Goal: Find specific page/section: Find specific page/section

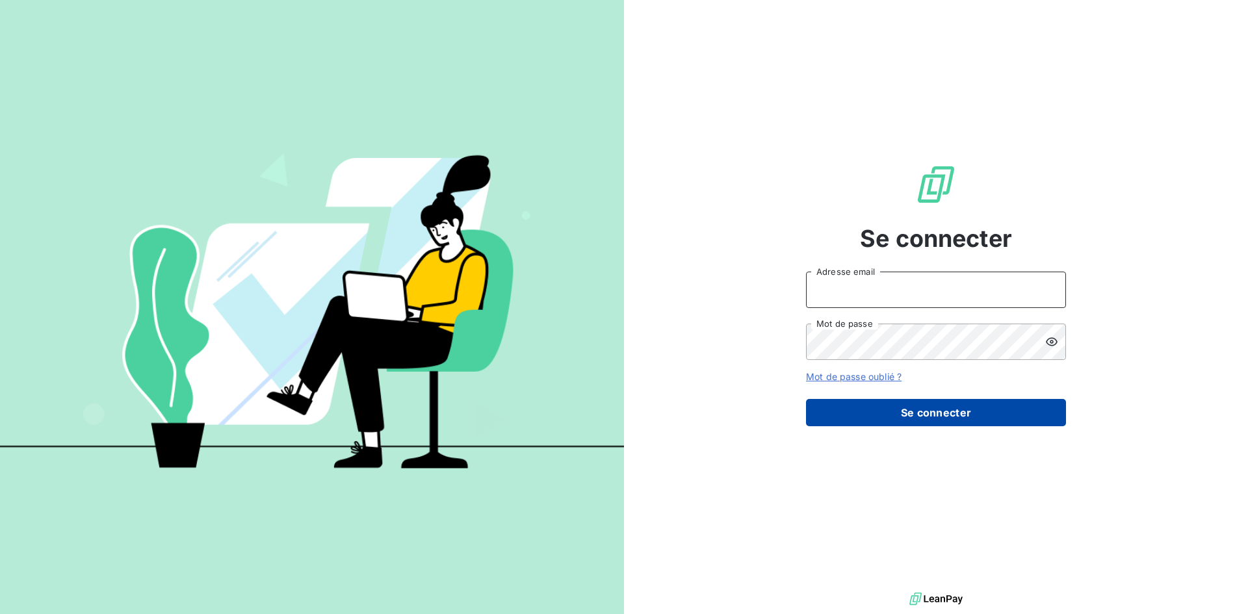
type input "[EMAIL_ADDRESS][DOMAIN_NAME]"
click at [943, 413] on button "Se connecter" at bounding box center [936, 412] width 260 height 27
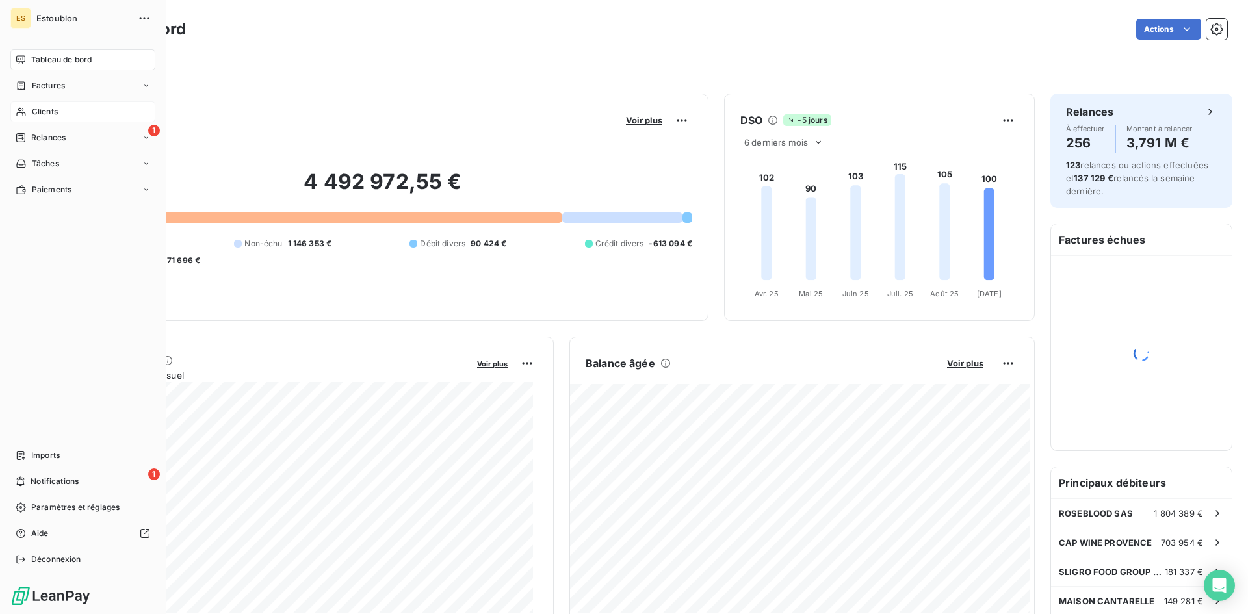
click at [53, 109] on span "Clients" at bounding box center [45, 112] width 26 height 12
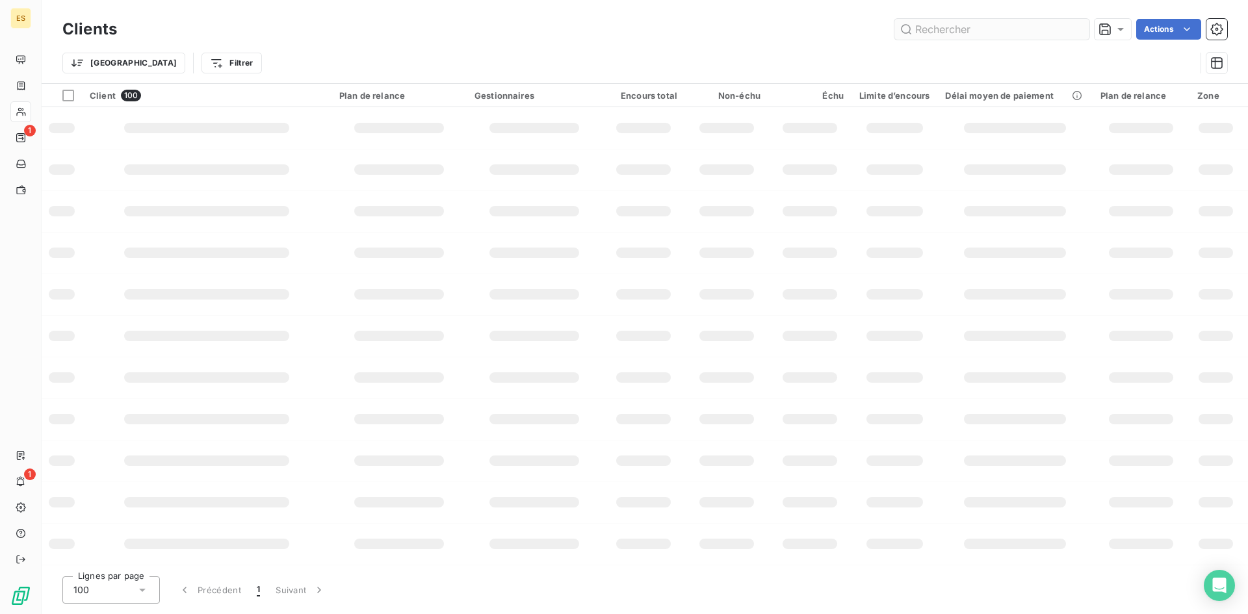
click at [955, 30] on input "text" at bounding box center [992, 29] width 195 height 21
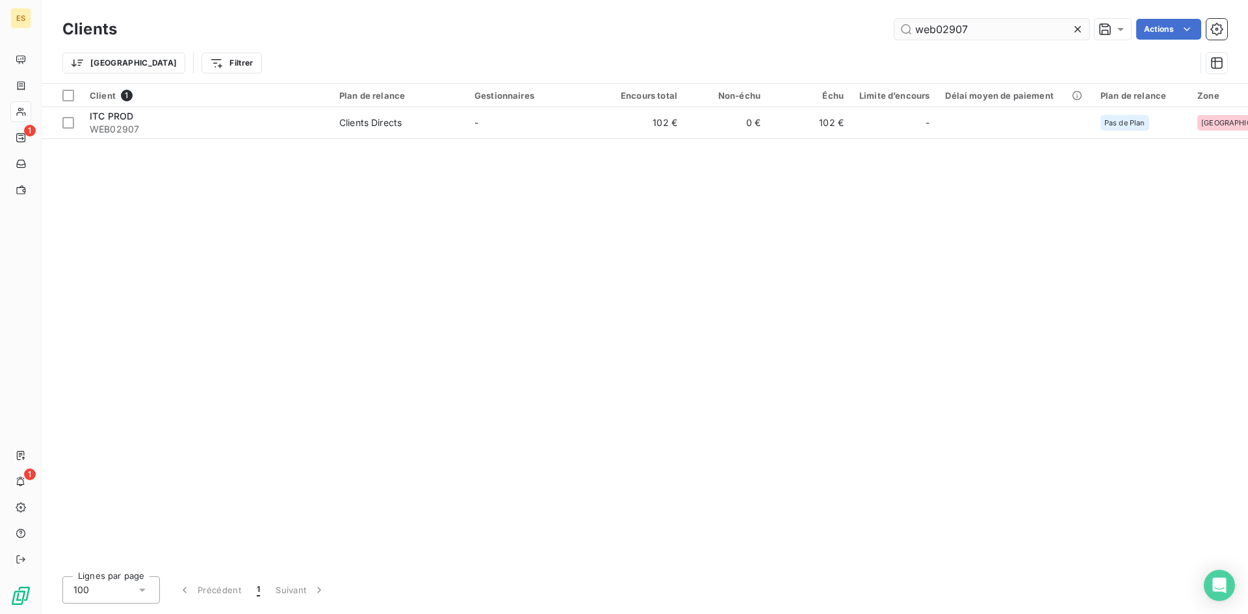
type input "web02907"
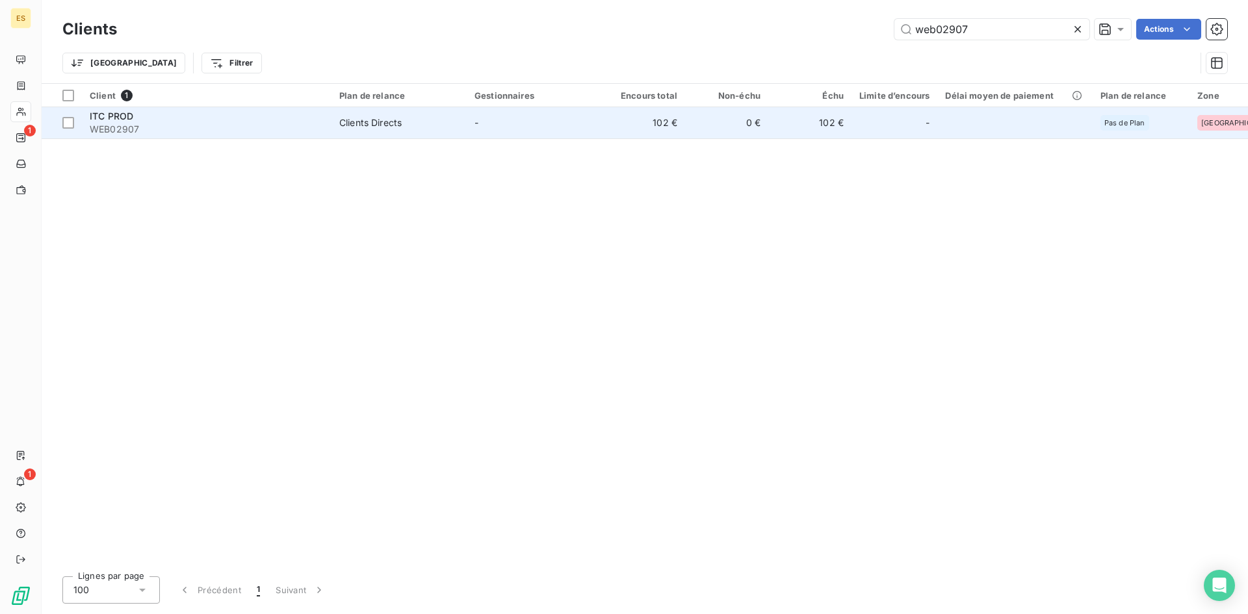
click at [363, 124] on div "Clients Directs" at bounding box center [370, 122] width 62 height 13
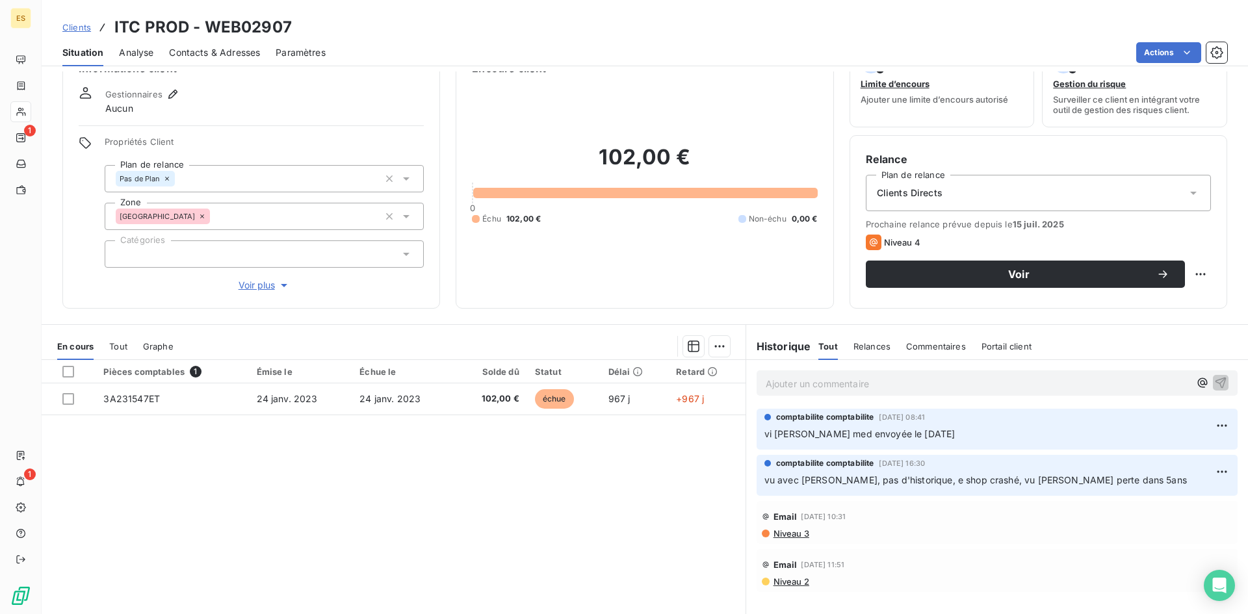
scroll to position [70, 0]
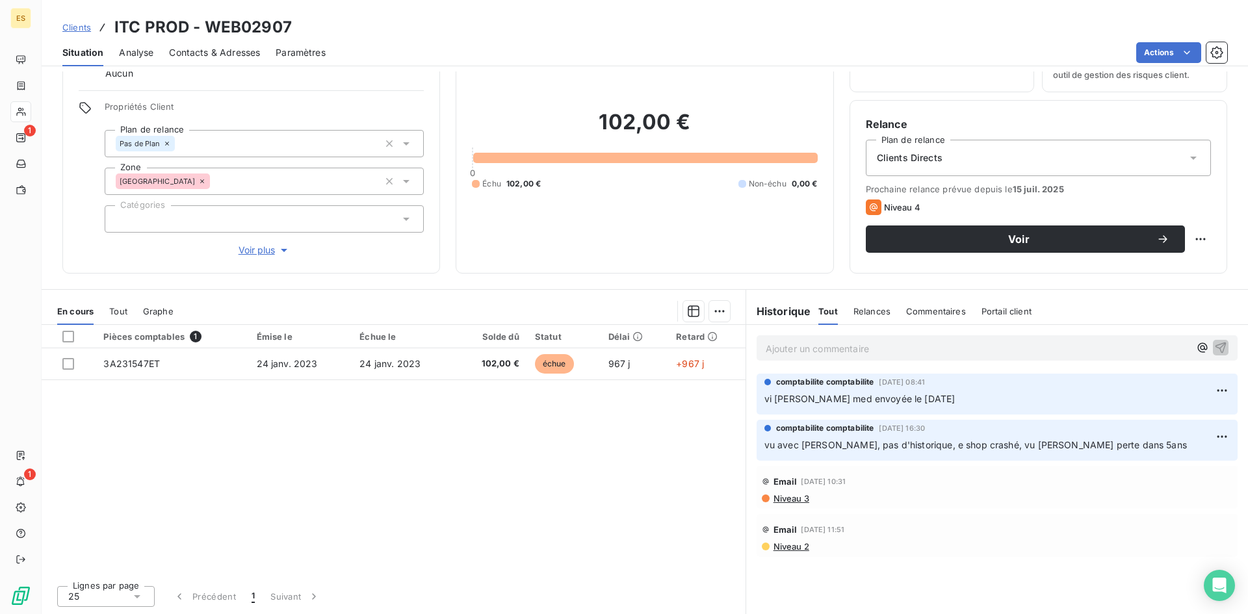
click at [874, 483] on div "Email [DATE] 10:31" at bounding box center [997, 481] width 471 height 21
click at [780, 492] on div "Email [DATE] 10:31 Niveau 3" at bounding box center [997, 487] width 471 height 33
click at [780, 498] on span "Niveau 3" at bounding box center [790, 499] width 37 height 10
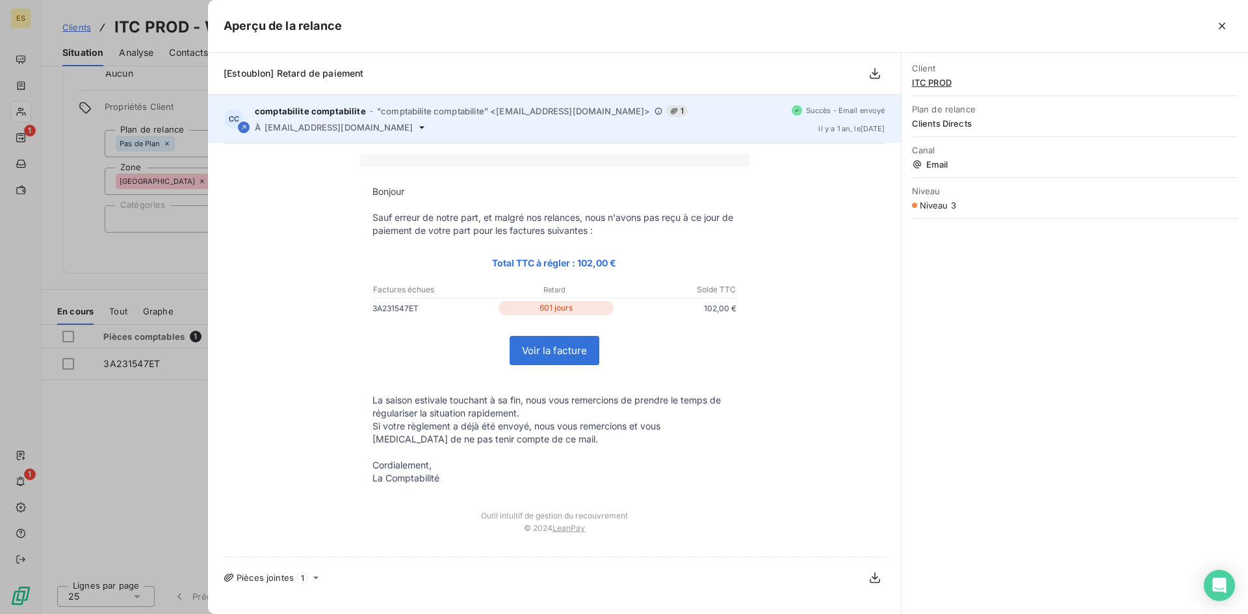
click at [417, 129] on icon at bounding box center [422, 127] width 10 height 10
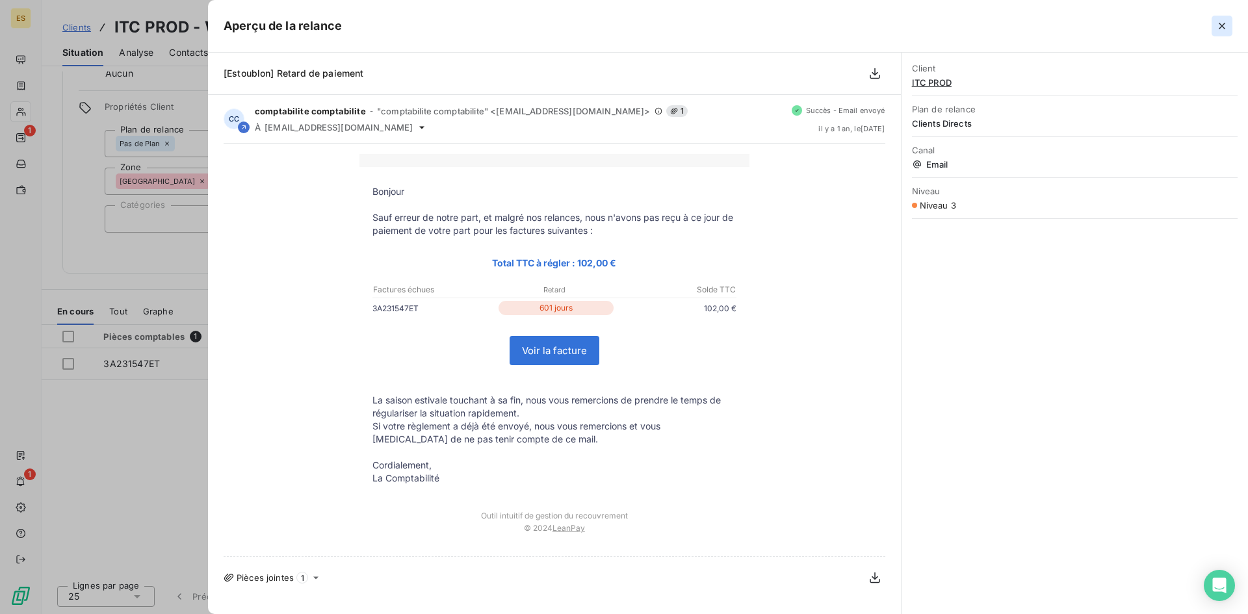
click at [1222, 27] on icon "button" at bounding box center [1222, 26] width 7 height 7
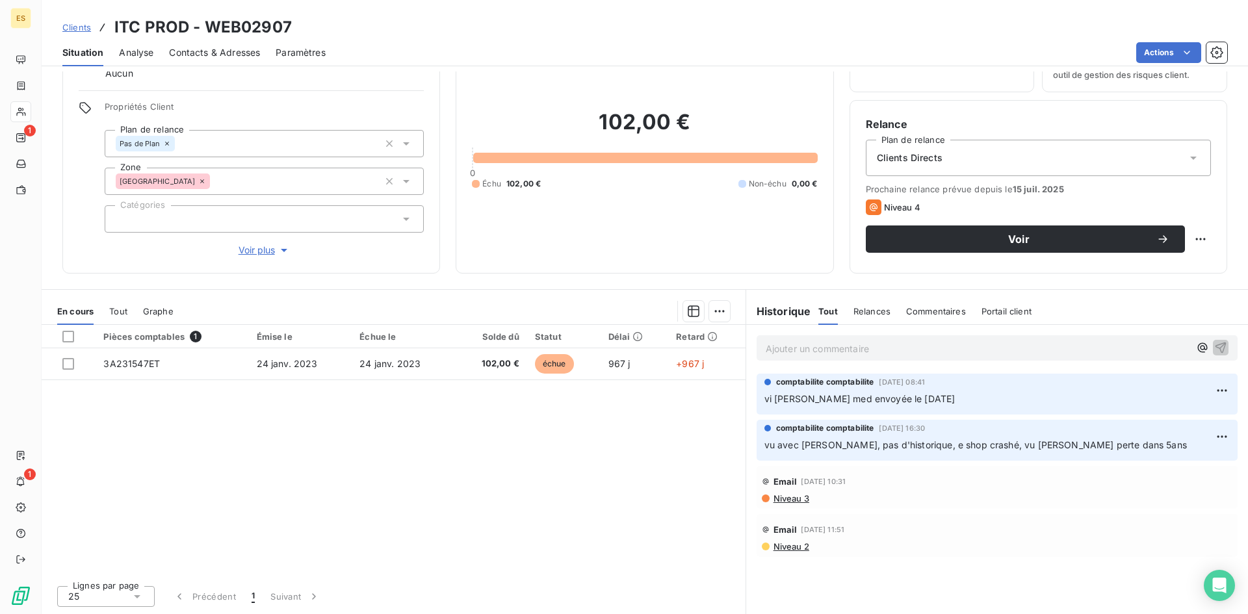
click at [795, 548] on span "Niveau 2" at bounding box center [790, 547] width 37 height 10
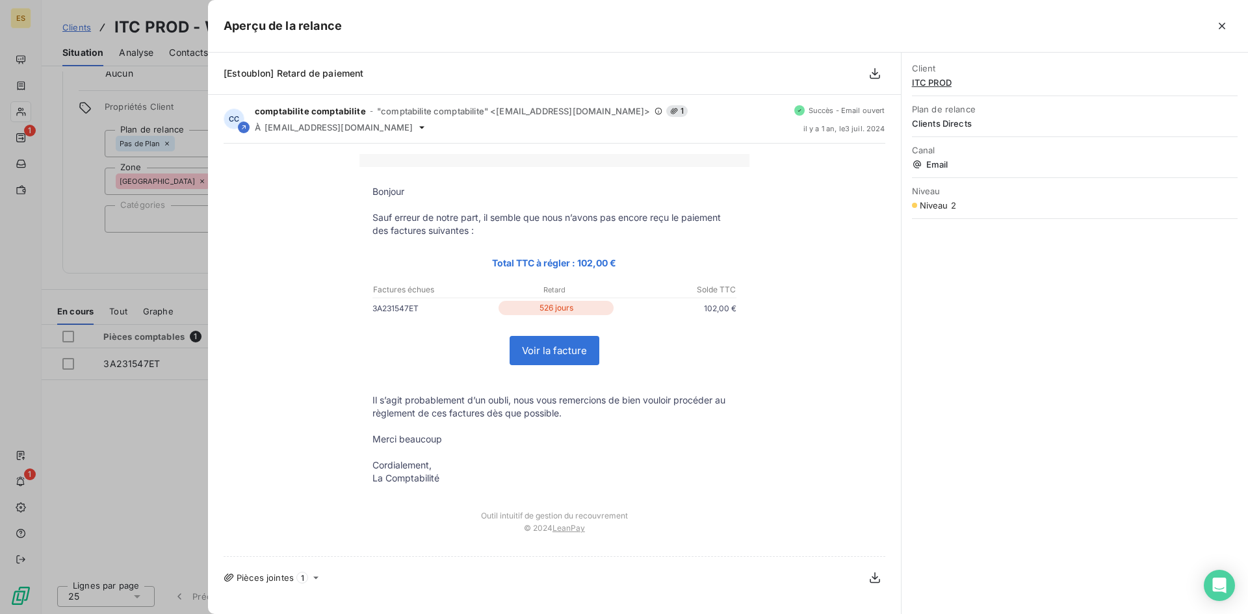
click at [166, 467] on div at bounding box center [624, 307] width 1248 height 614
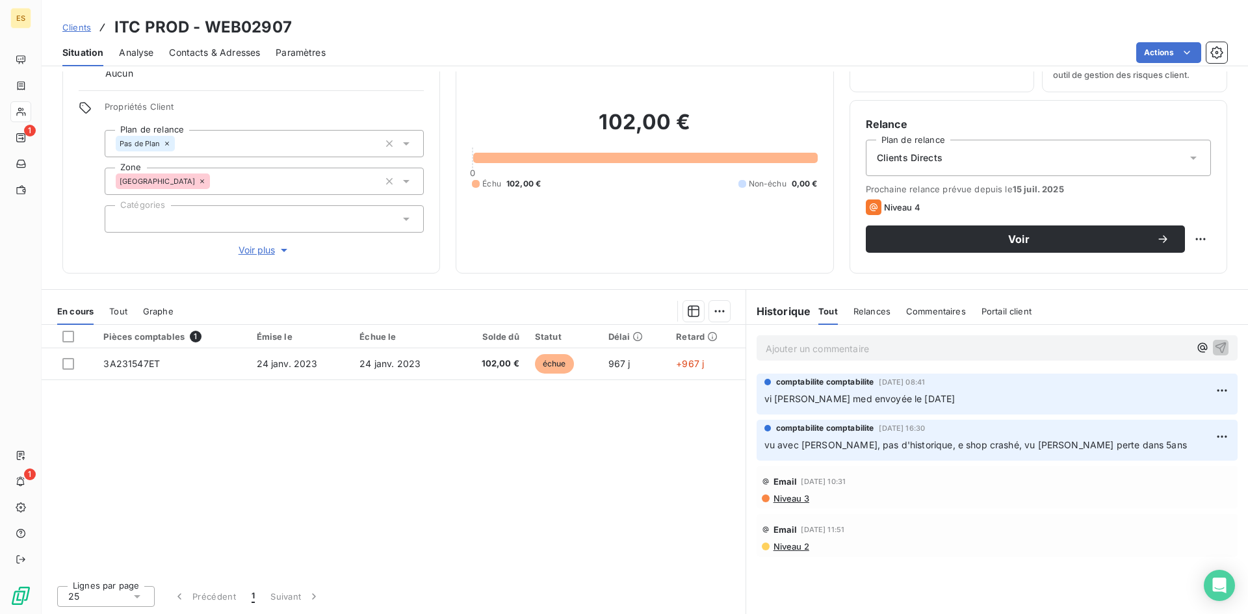
click at [813, 450] on span "vu avec [PERSON_NAME], pas d'historique, e shop crashé, vu [PERSON_NAME] perte …" at bounding box center [976, 445] width 423 height 11
click at [801, 396] on span "vi [PERSON_NAME] med envoyée le [DATE]" at bounding box center [860, 398] width 191 height 11
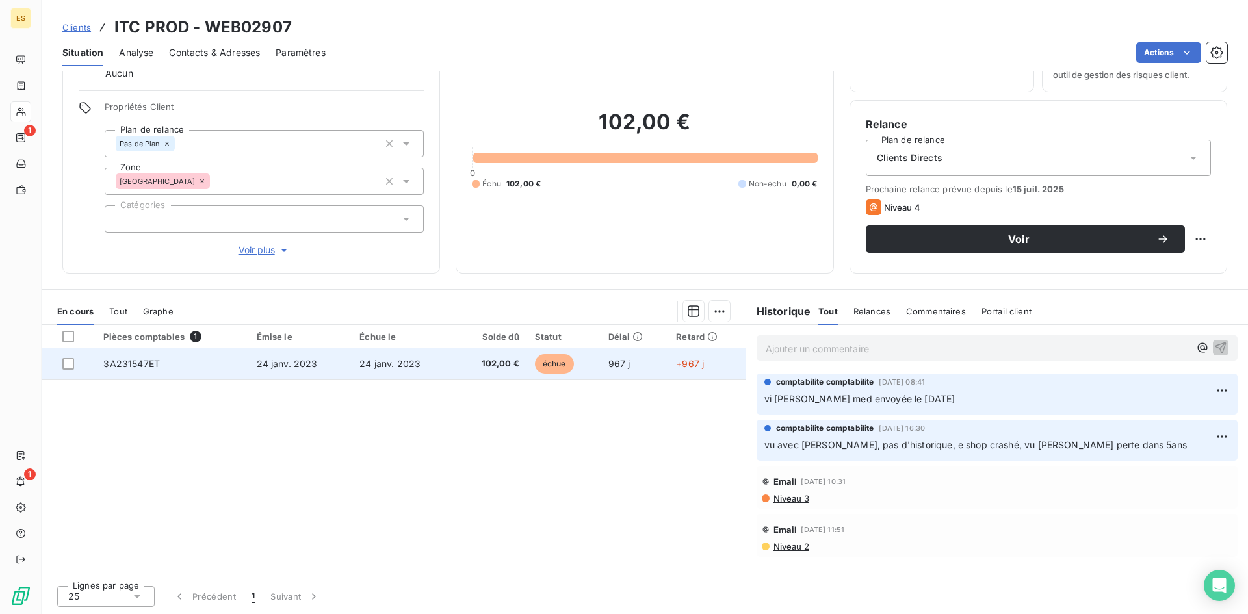
click at [410, 362] on span "24 janv. 2023" at bounding box center [390, 363] width 61 height 11
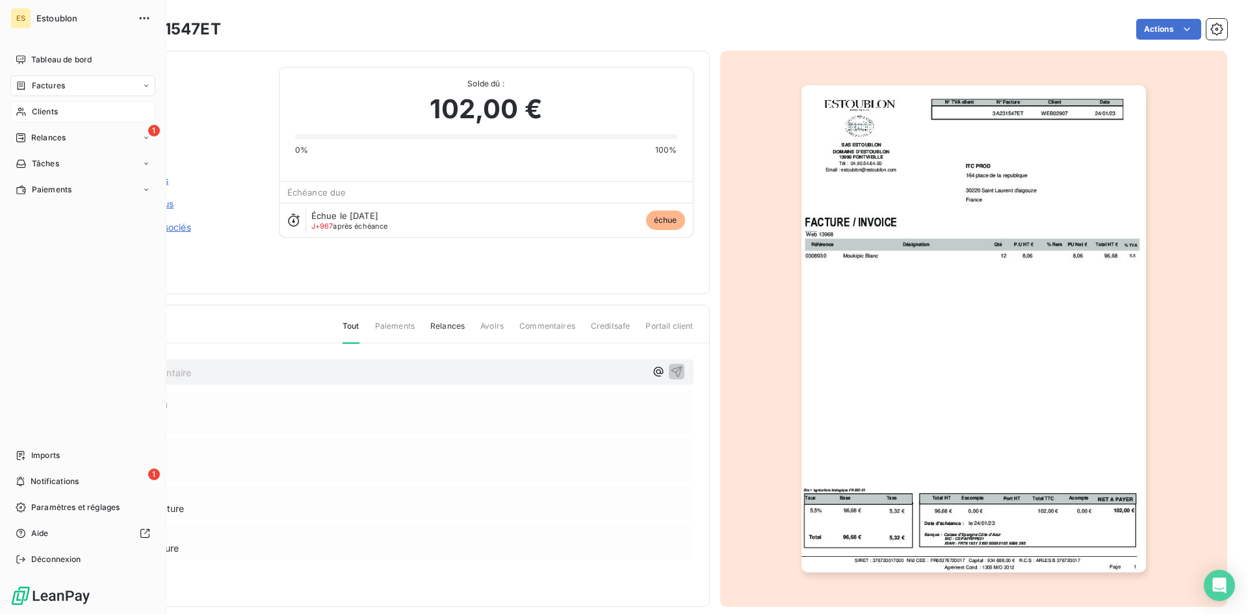
click at [64, 112] on div "Clients" at bounding box center [82, 111] width 145 height 21
